Goal: Task Accomplishment & Management: Complete application form

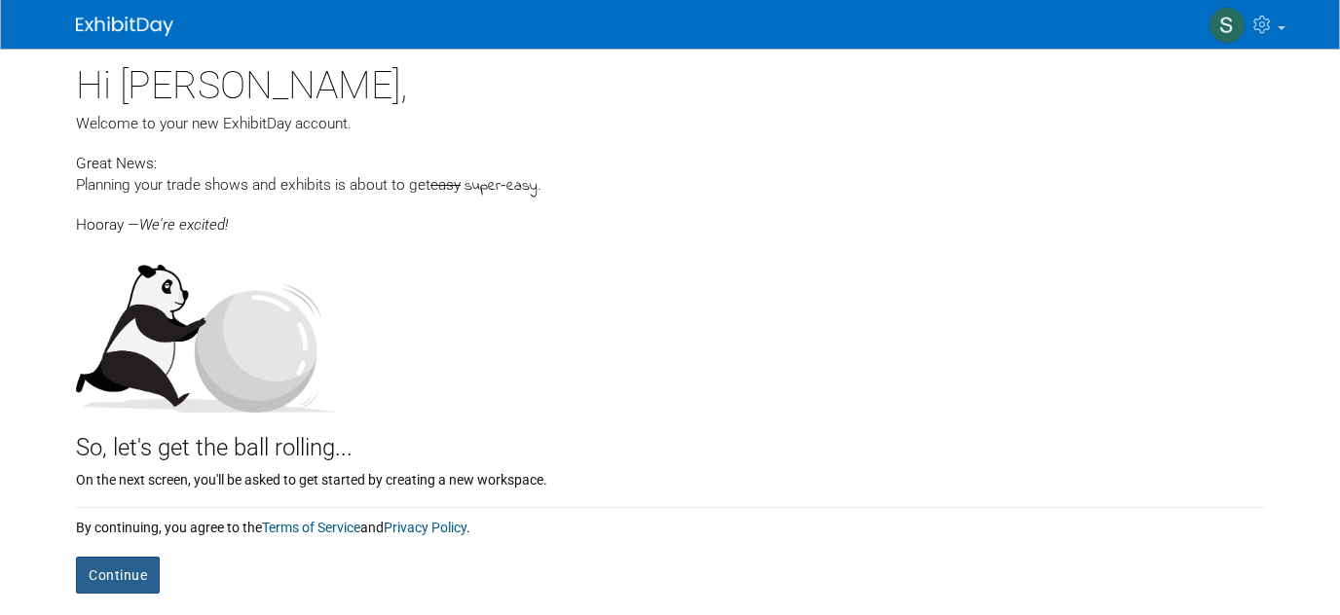
click at [112, 577] on button "Continue" at bounding box center [118, 575] width 84 height 37
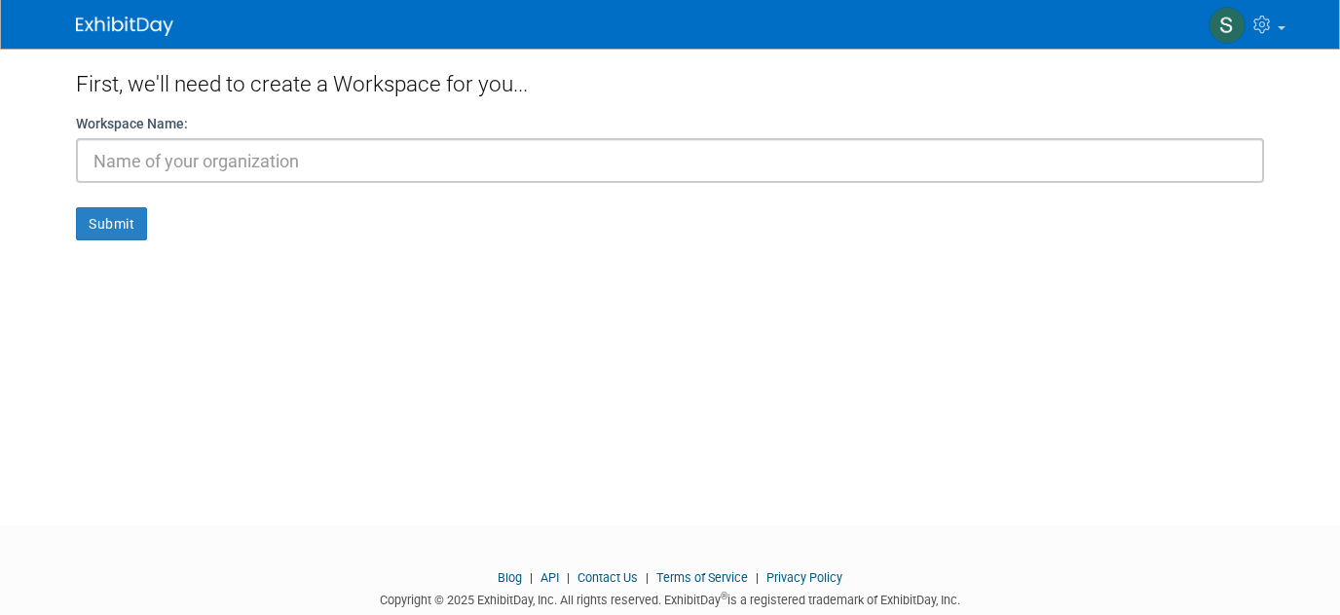
click at [118, 160] on input "text" at bounding box center [670, 160] width 1188 height 45
click at [116, 160] on input "text" at bounding box center [670, 160] width 1188 height 45
type input "a"
type input "b"
drag, startPoint x: 103, startPoint y: 165, endPoint x: 75, endPoint y: 163, distance: 28.3
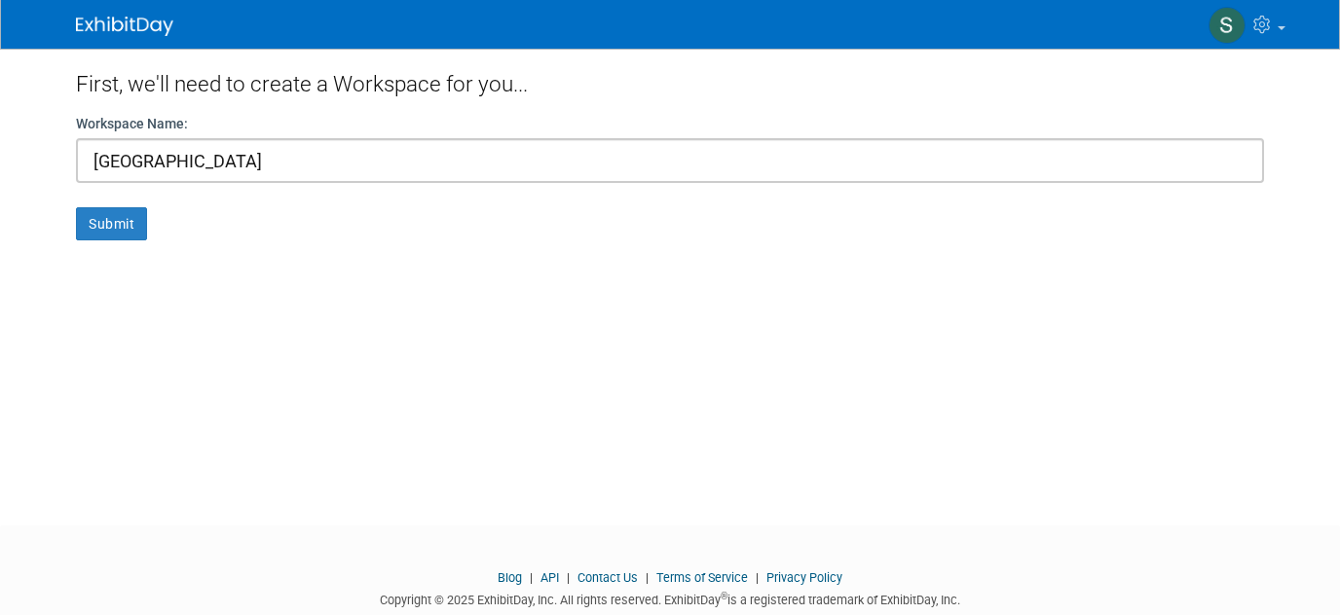
click at [76, 163] on input "berkeley district" at bounding box center [670, 160] width 1188 height 45
type input "[GEOGRAPHIC_DATA]"
click at [114, 222] on button "Submit" at bounding box center [111, 223] width 71 height 33
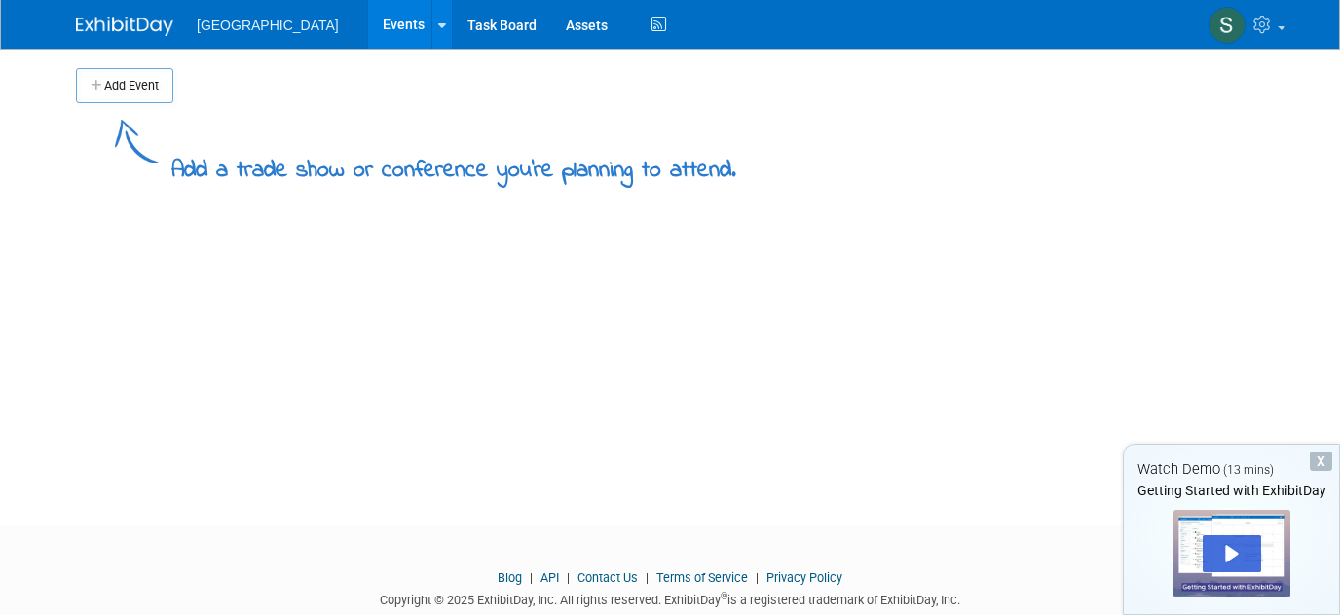
click at [233, 29] on span "[GEOGRAPHIC_DATA]" at bounding box center [268, 26] width 142 height 16
click at [368, 23] on link "Events" at bounding box center [403, 24] width 71 height 49
click at [120, 20] on img at bounding box center [124, 26] width 97 height 19
click at [127, 82] on button "Add Event" at bounding box center [124, 85] width 97 height 35
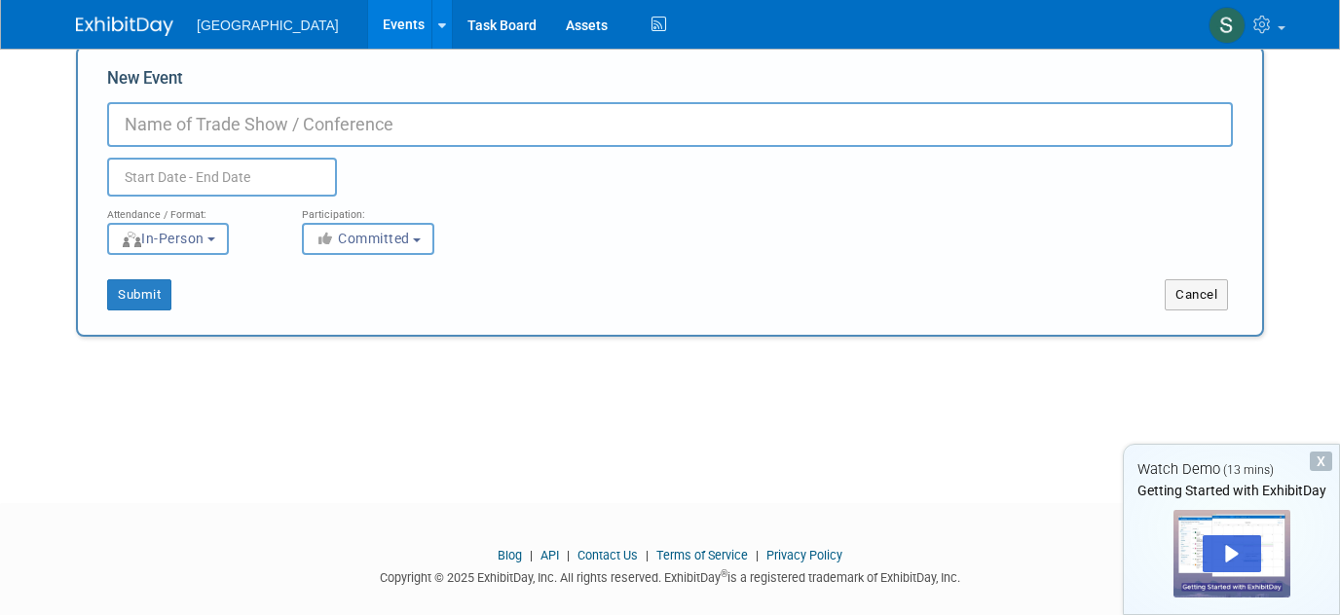
scroll to position [3, 0]
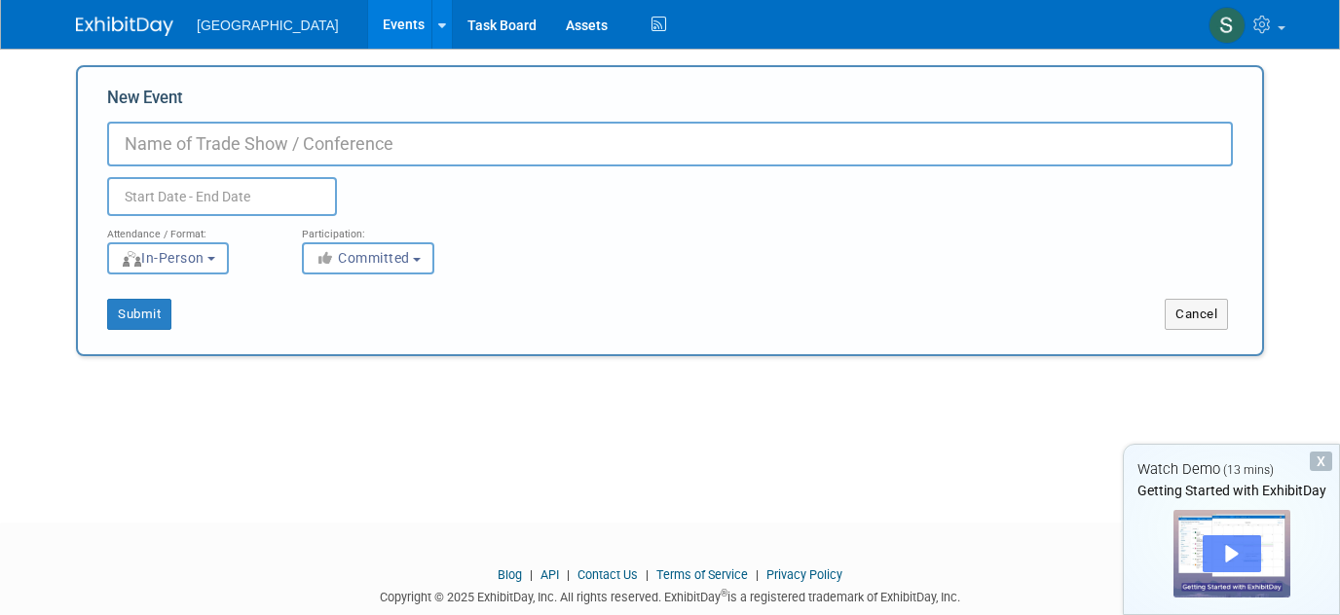
click at [1233, 556] on div "Play" at bounding box center [1231, 553] width 58 height 37
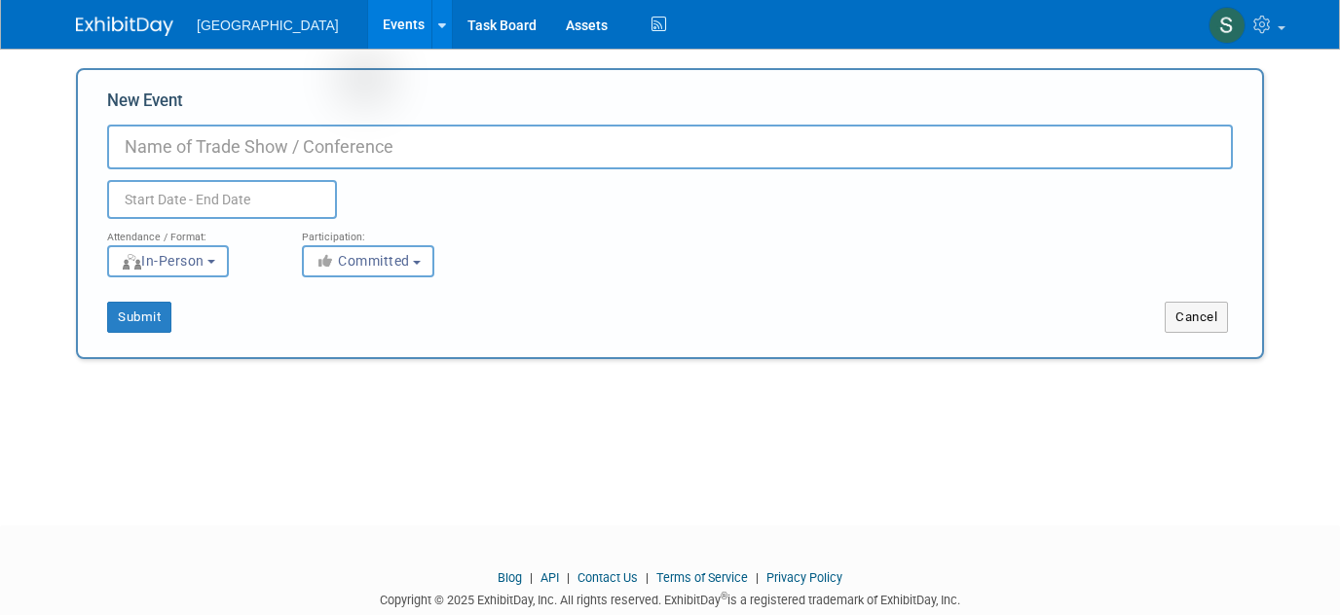
scroll to position [0, 0]
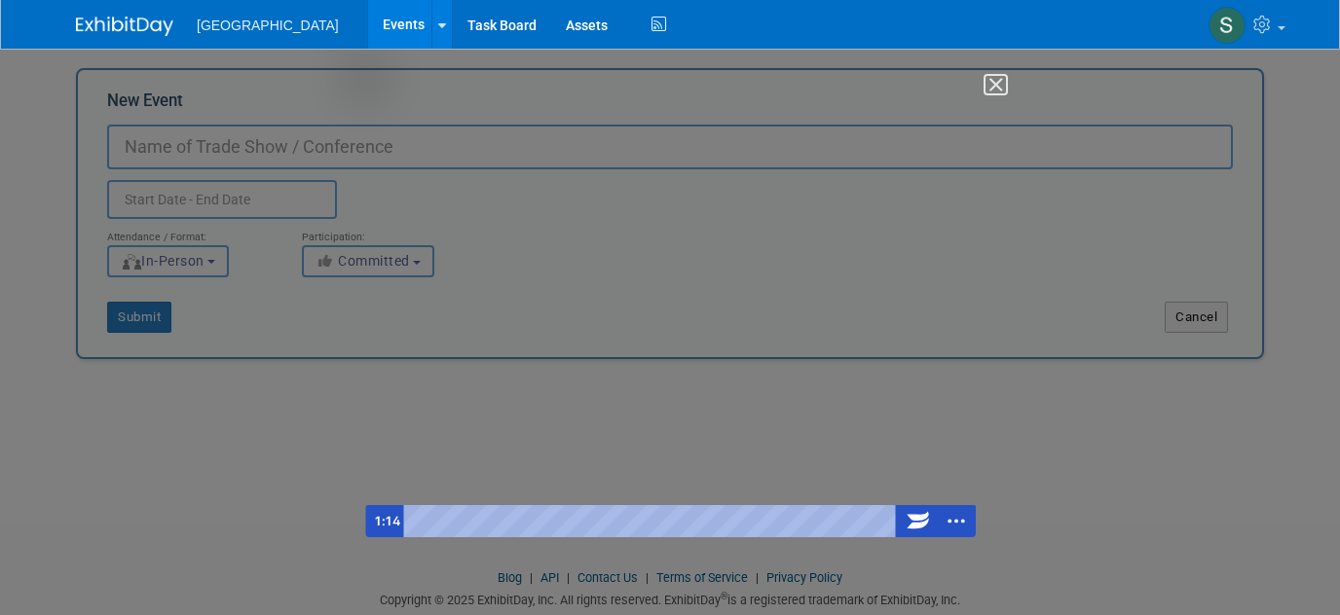
click at [994, 82] on img "Close" at bounding box center [987, 93] width 33 height 33
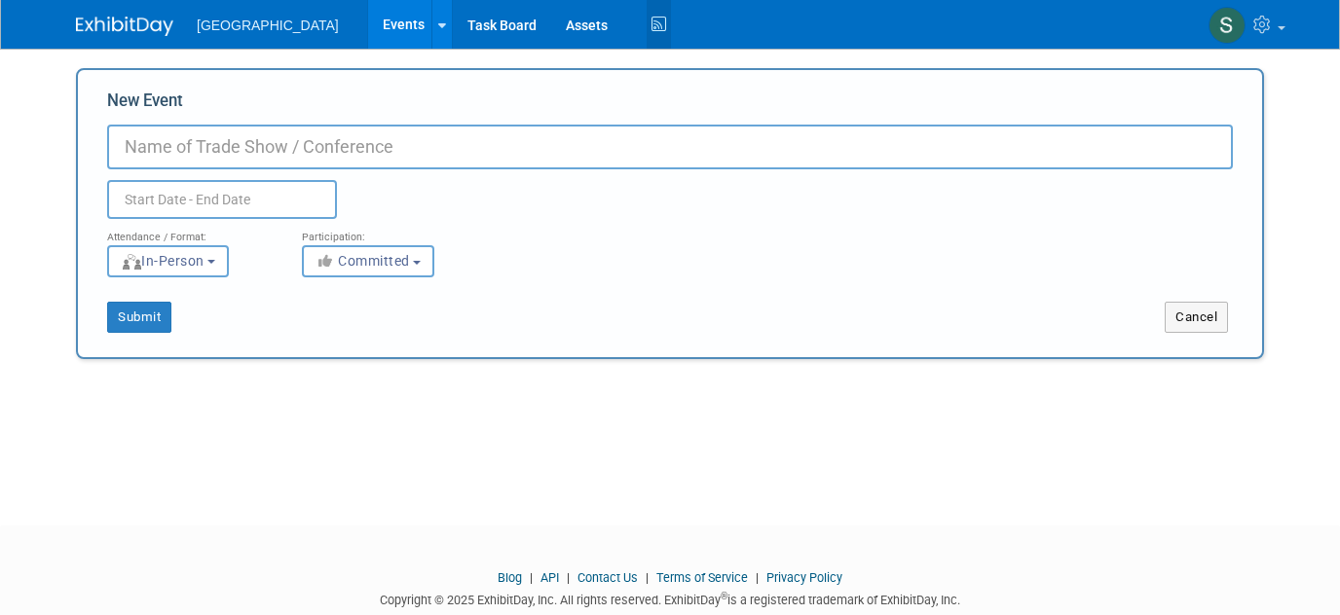
click at [646, 23] on icon at bounding box center [658, 25] width 24 height 30
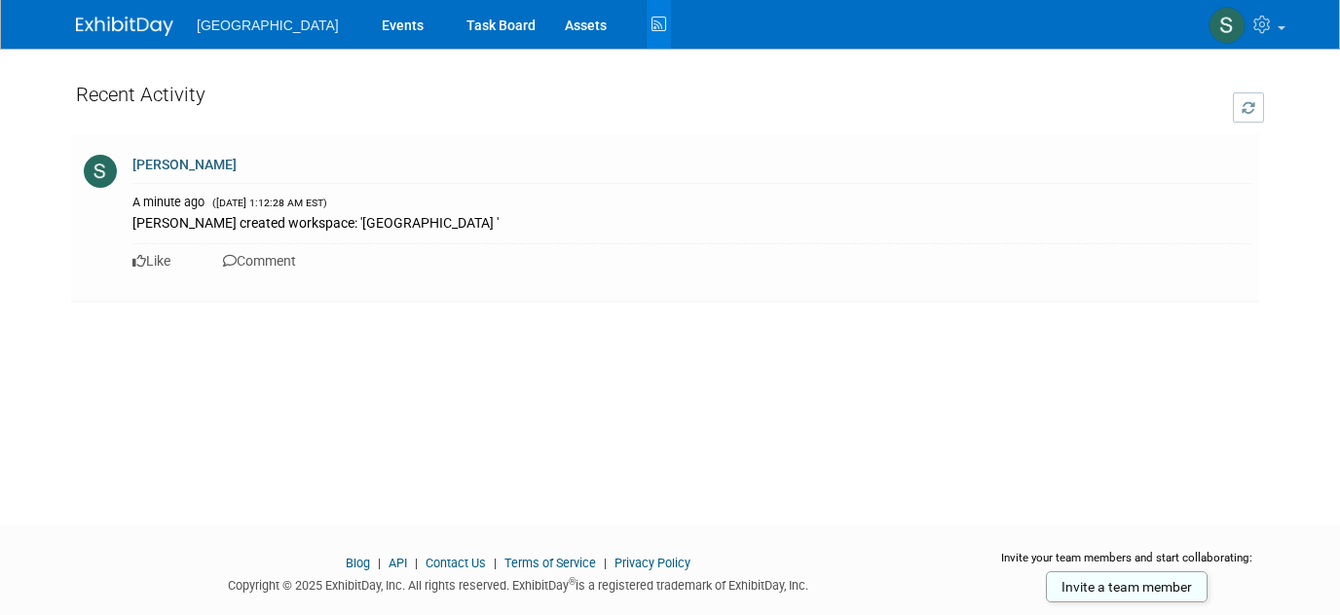
click at [137, 30] on img at bounding box center [124, 26] width 97 height 19
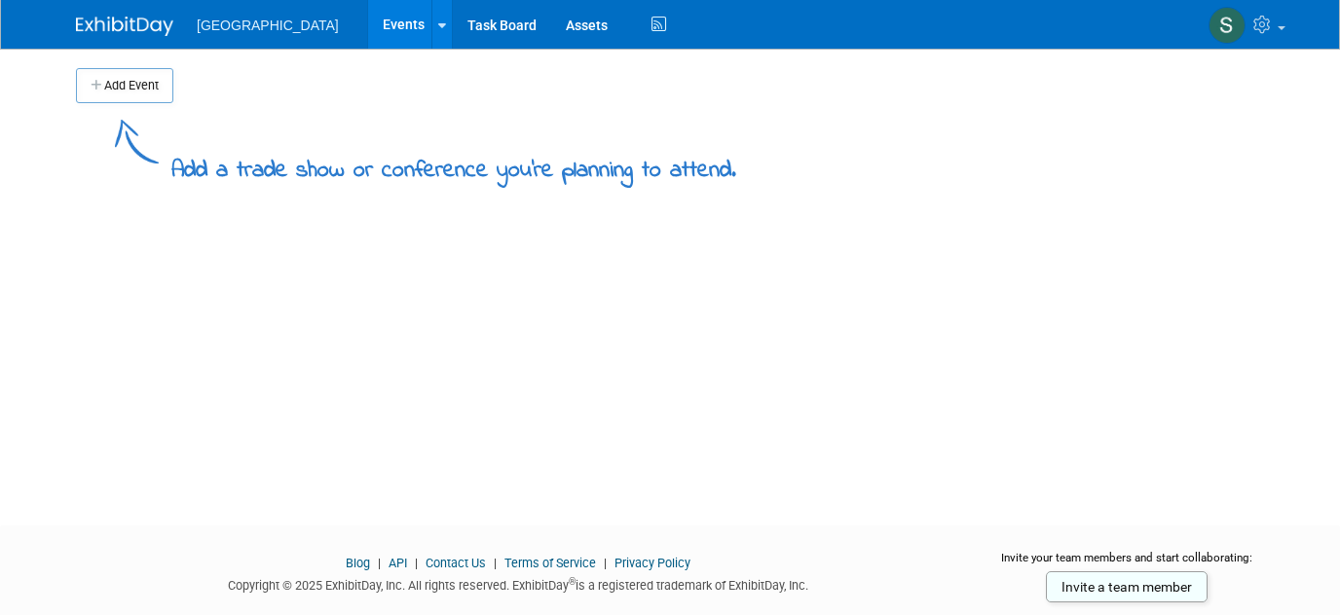
click at [143, 23] on img at bounding box center [124, 26] width 97 height 19
click at [1224, 24] on img at bounding box center [1226, 25] width 37 height 37
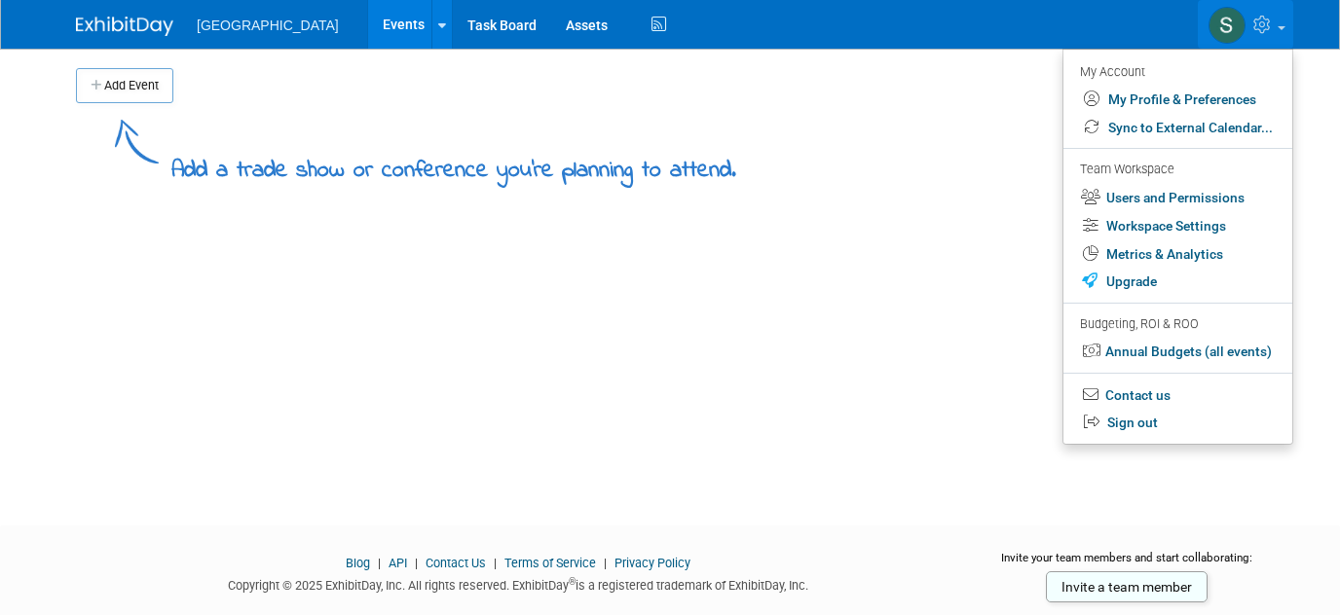
click at [791, 321] on div "Add Event Add a trade show or conference you're planning to attend. New Event D…" at bounding box center [669, 270] width 1217 height 442
